Goal: Transaction & Acquisition: Purchase product/service

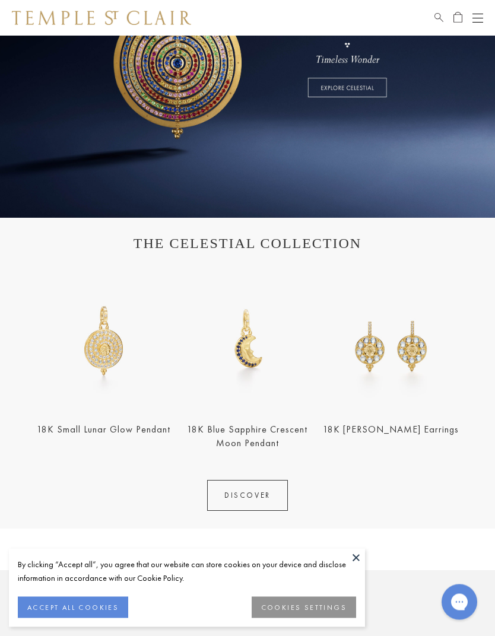
scroll to position [205, 0]
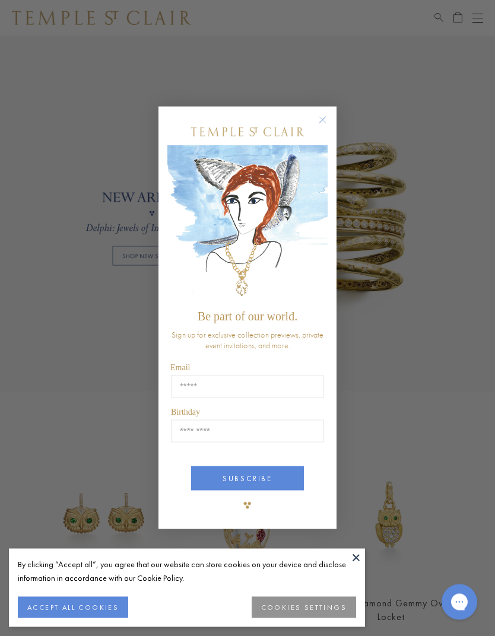
click at [316, 109] on form "Be part of our world. Sign up for exclusive collection previews, private event …" at bounding box center [247, 318] width 178 height 423
click at [327, 110] on form "Be part of our world. Sign up for exclusive collection previews, private event …" at bounding box center [247, 318] width 178 height 423
click at [322, 118] on circle "Close dialog" at bounding box center [323, 120] width 14 height 14
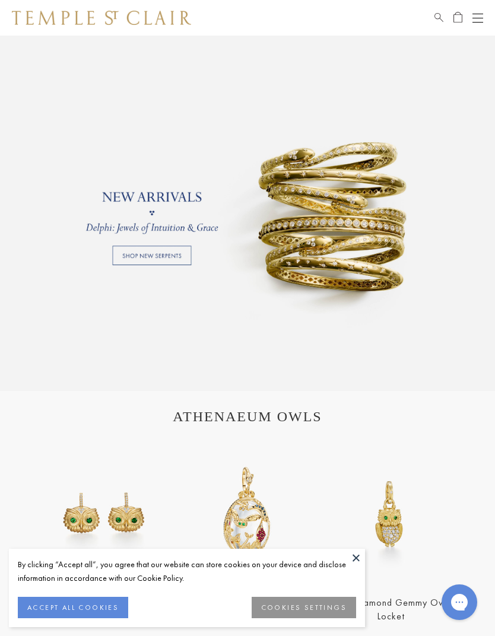
click at [171, 266] on link at bounding box center [247, 213] width 495 height 356
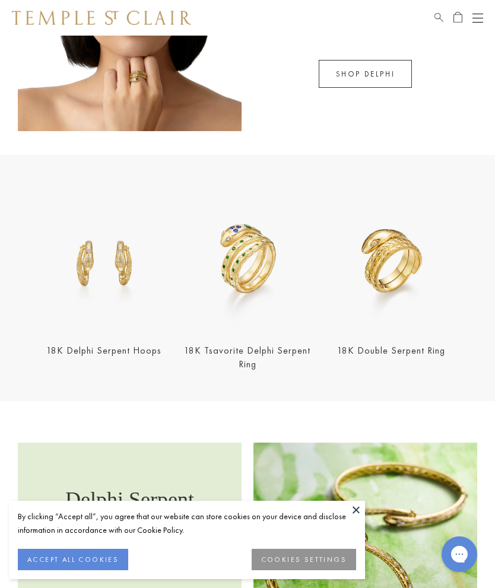
scroll to position [677, 0]
click at [280, 285] on img at bounding box center [247, 262] width 137 height 137
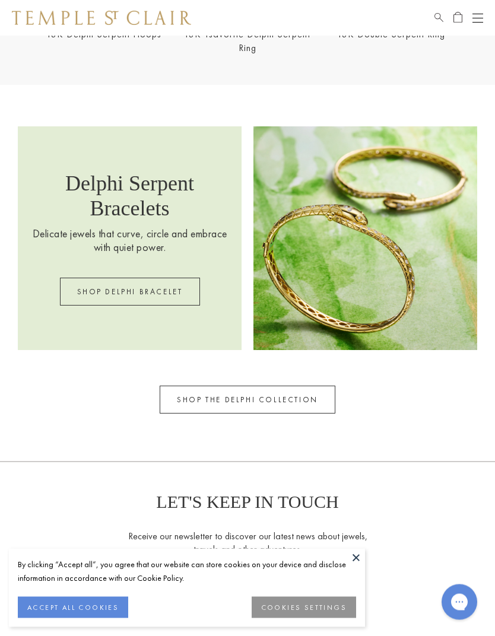
scroll to position [994, 0]
click at [310, 405] on link "SHOP THE DELPHI COLLECTION" at bounding box center [248, 399] width 176 height 28
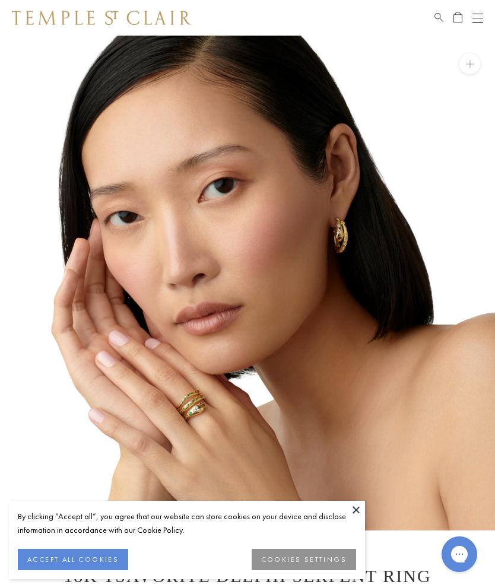
click at [355, 502] on button at bounding box center [356, 510] width 18 height 18
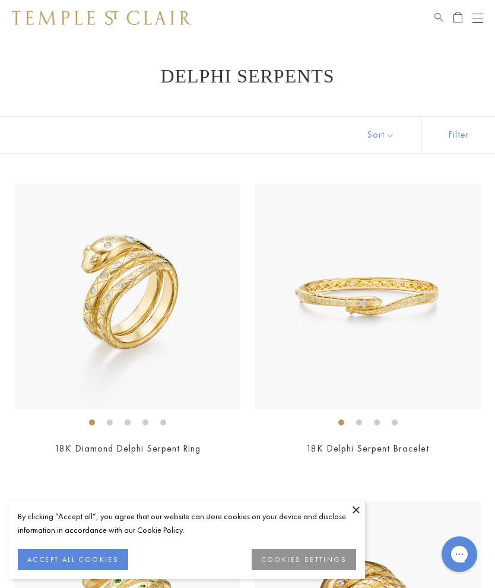
click at [478, 24] on button "Open navigation" at bounding box center [478, 18] width 11 height 14
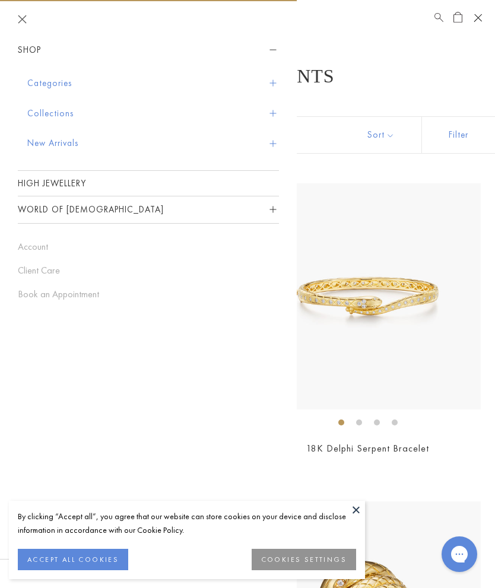
click at [269, 84] on span "Sidebar navigation" at bounding box center [272, 83] width 7 height 7
click at [268, 81] on button "Categories" at bounding box center [153, 83] width 252 height 30
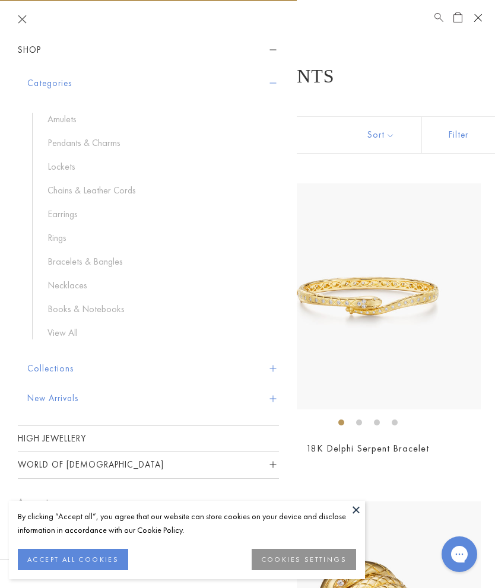
click at [69, 239] on link "Rings" at bounding box center [157, 238] width 220 height 13
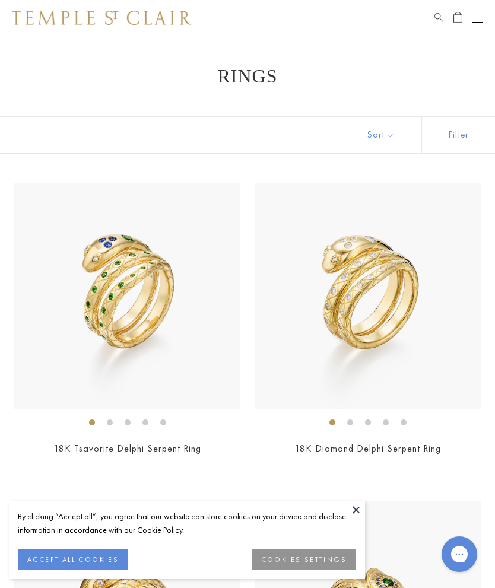
click at [386, 142] on button "Sort" at bounding box center [381, 135] width 81 height 36
click at [386, 136] on button "Sort" at bounding box center [381, 135] width 81 height 36
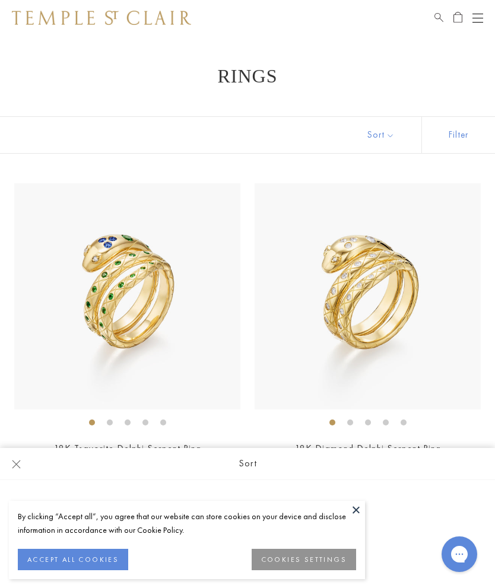
click at [358, 505] on button at bounding box center [356, 510] width 18 height 18
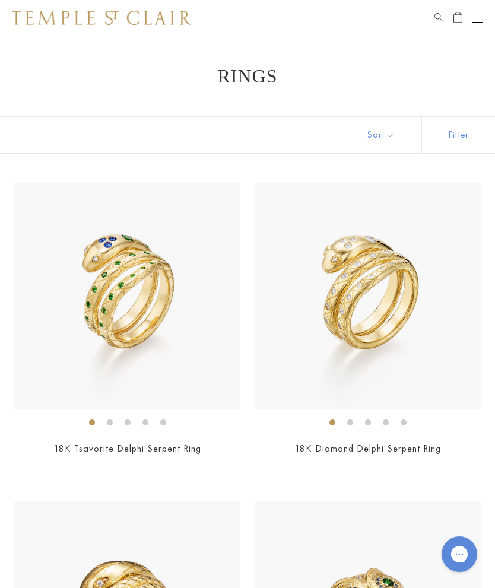
click at [382, 151] on button "Sort" at bounding box center [381, 135] width 81 height 36
click at [377, 132] on button "Sort" at bounding box center [381, 135] width 81 height 36
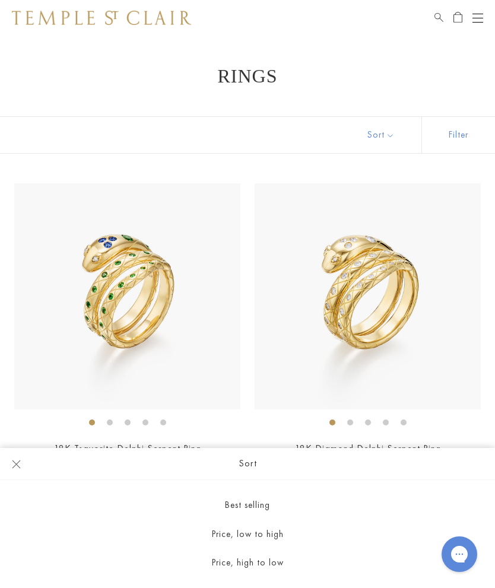
click at [239, 532] on button "Price, low to high" at bounding box center [247, 534] width 495 height 29
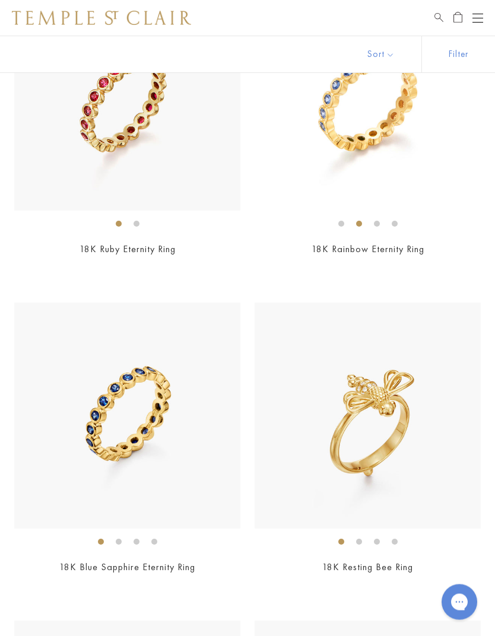
scroll to position [517, 0]
click at [183, 185] on img at bounding box center [127, 98] width 226 height 226
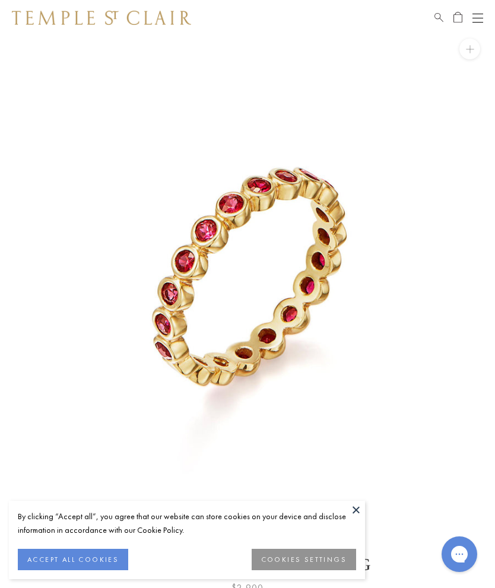
scroll to position [14, 0]
